Goal: Task Accomplishment & Management: Manage account settings

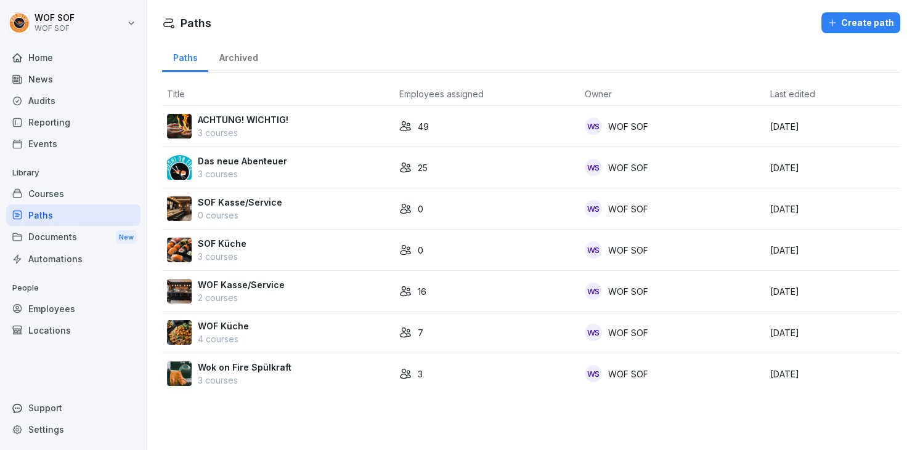
click at [78, 100] on div "Audits" at bounding box center [73, 101] width 134 height 22
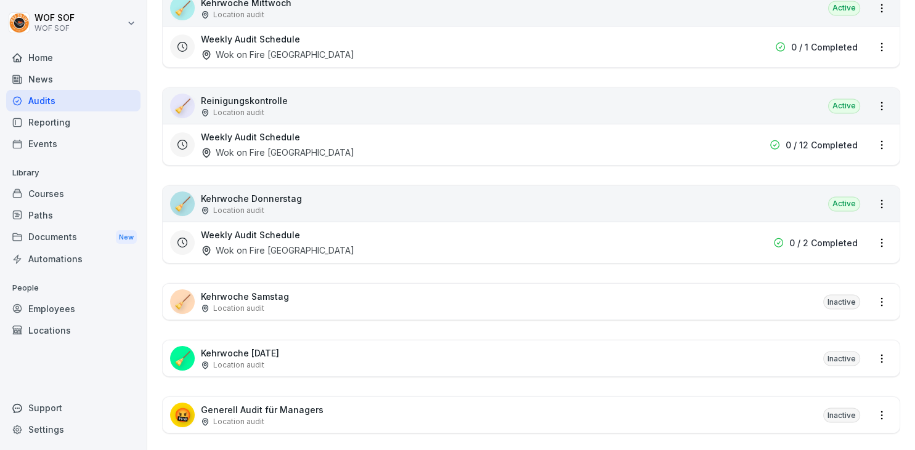
scroll to position [1999, 0]
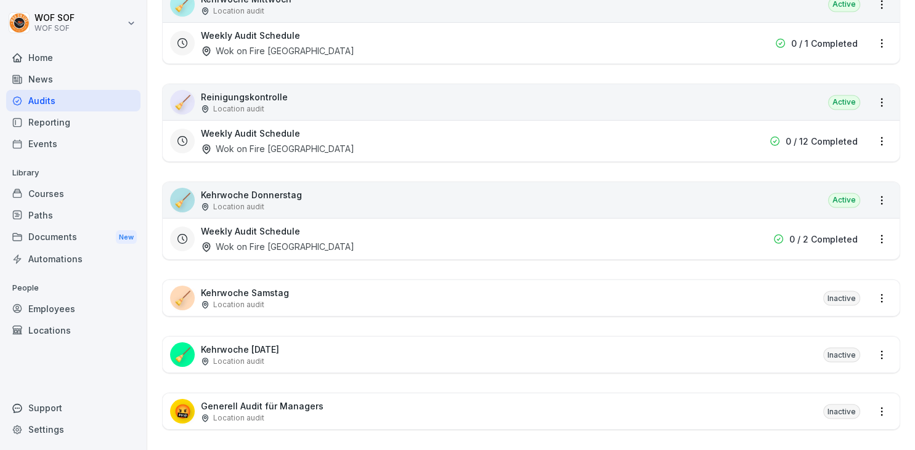
click at [261, 394] on div "🤬 Generell Audit für Managers Location audit Inactive" at bounding box center [531, 412] width 737 height 36
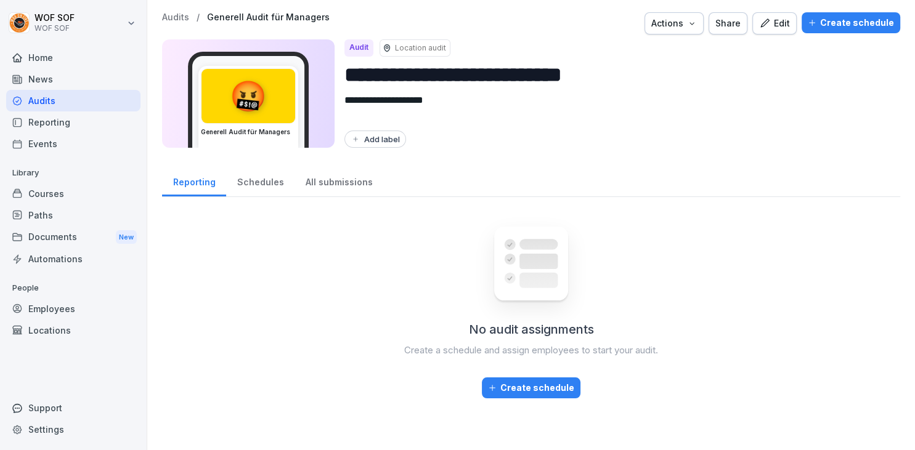
click at [786, 23] on div "Edit" at bounding box center [774, 24] width 31 height 14
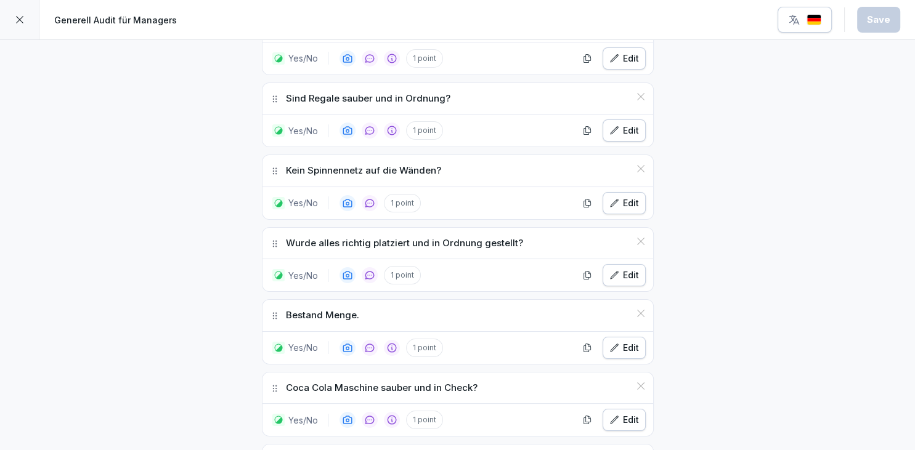
scroll to position [490, 0]
click at [23, 24] on icon at bounding box center [20, 20] width 10 height 10
